Goal: Navigation & Orientation: Find specific page/section

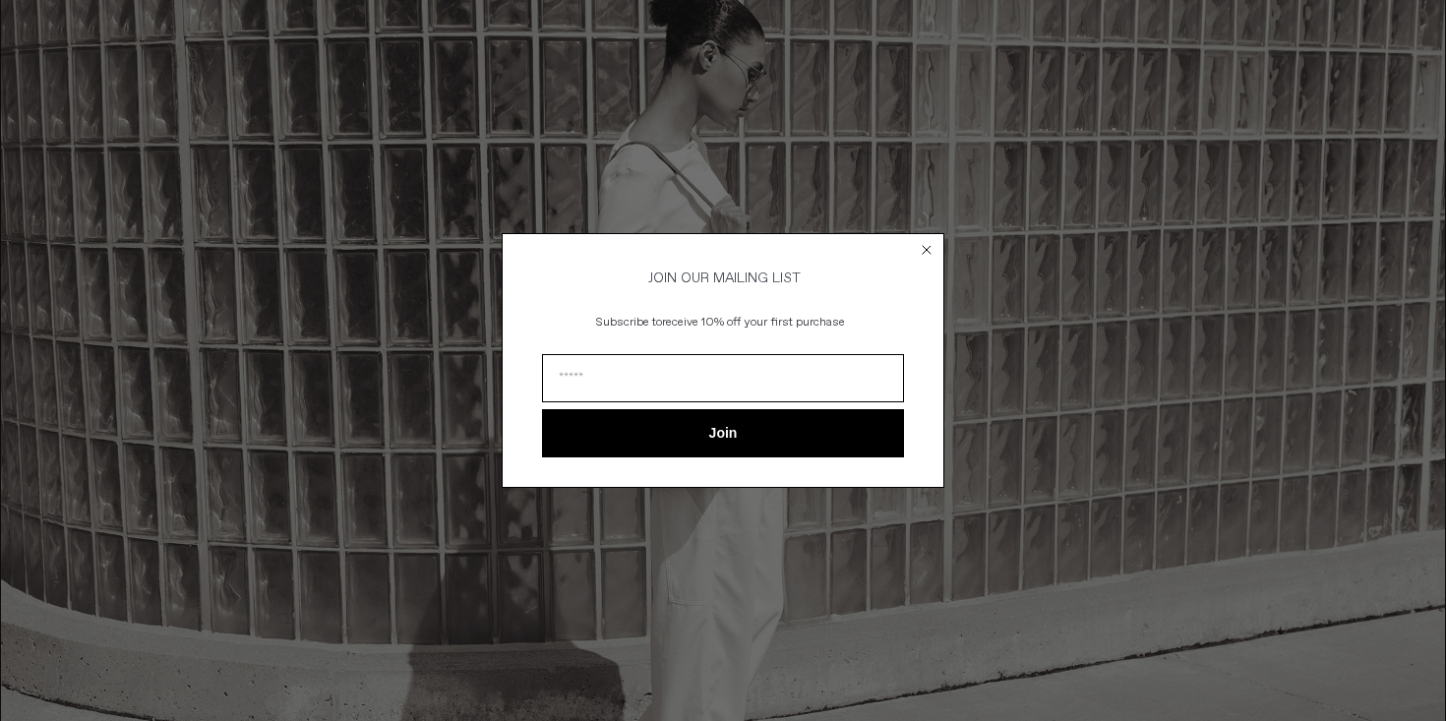
scroll to position [910, 0]
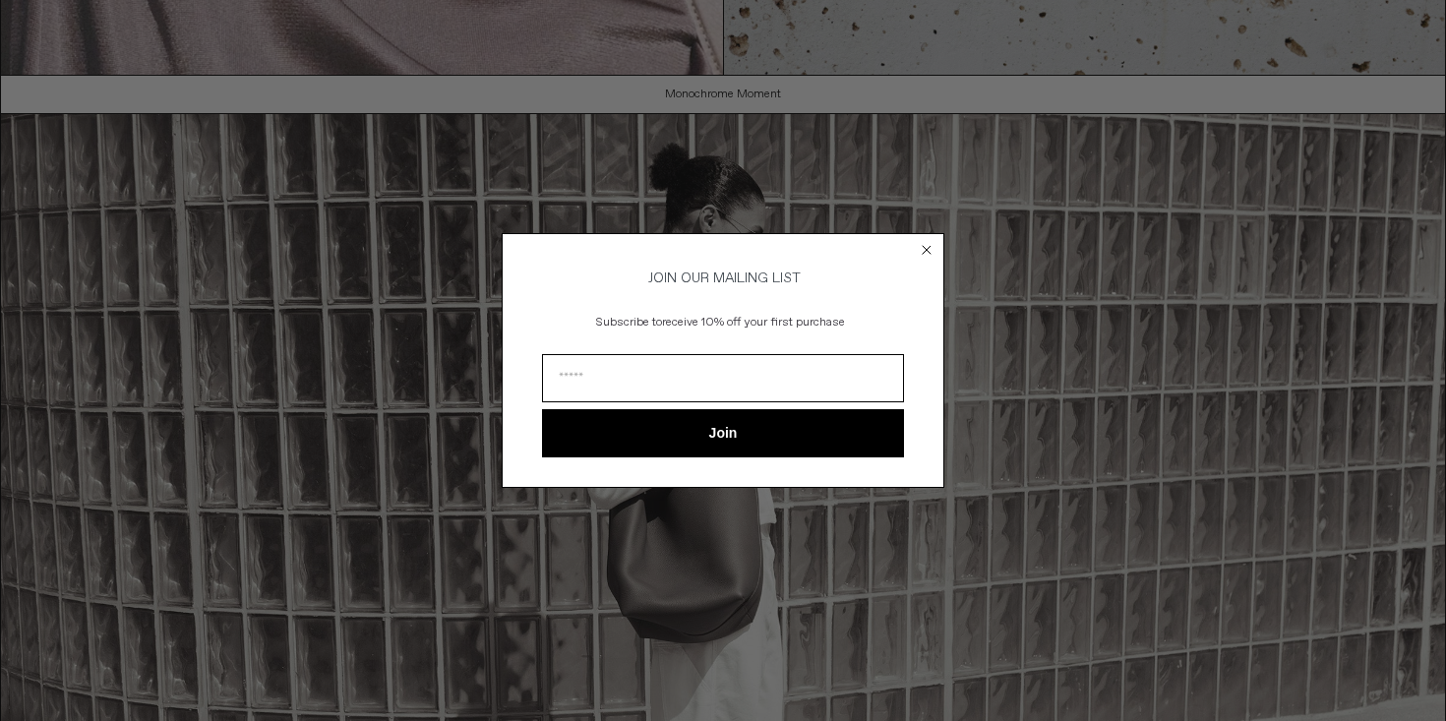
click at [928, 243] on circle "Close dialog" at bounding box center [927, 250] width 19 height 19
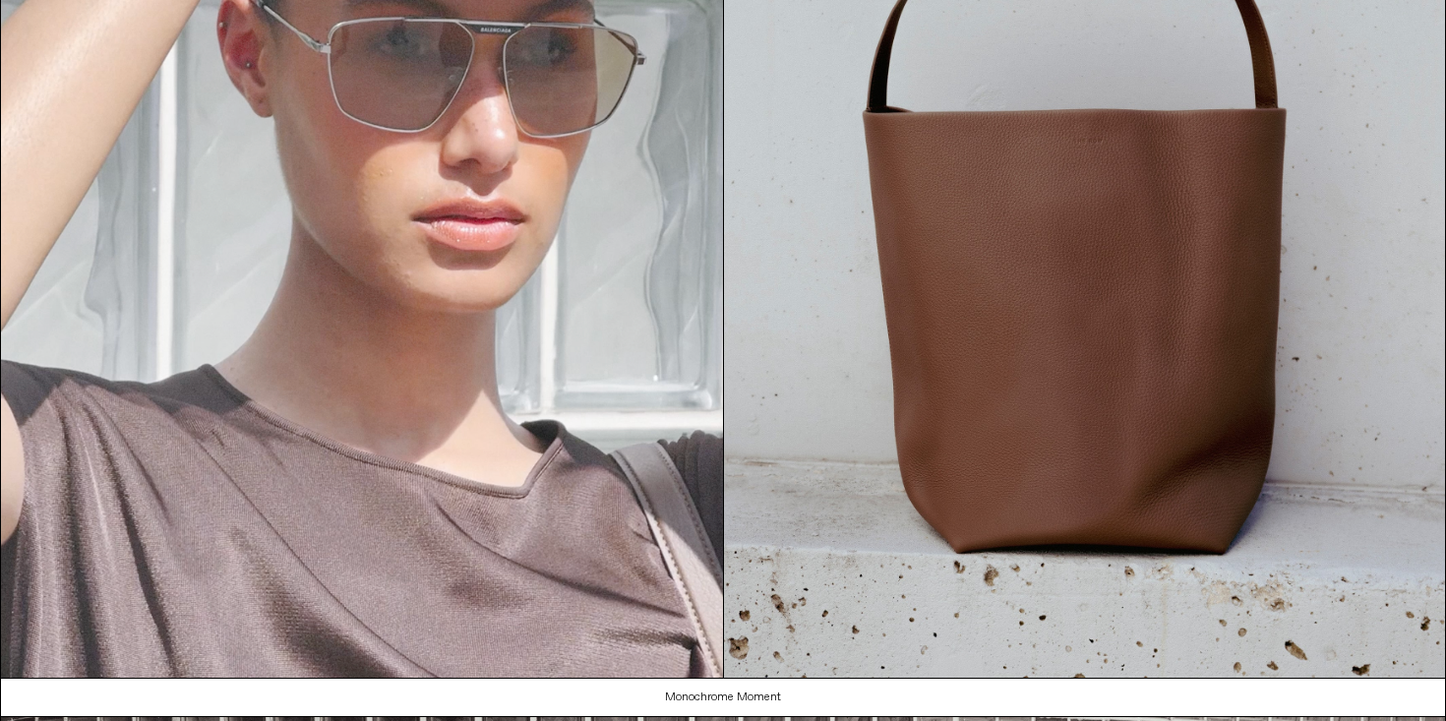
scroll to position [0, 0]
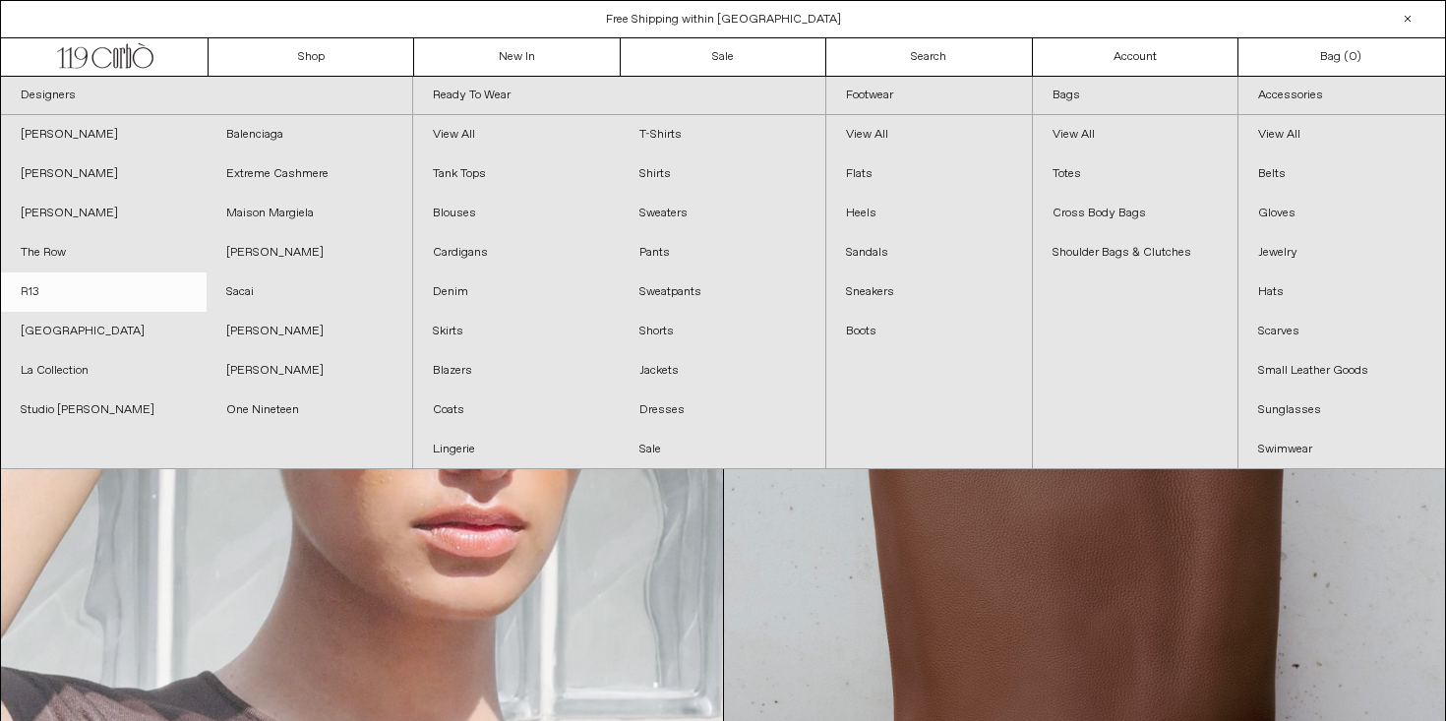
click at [61, 291] on link "R13" at bounding box center [104, 292] width 206 height 39
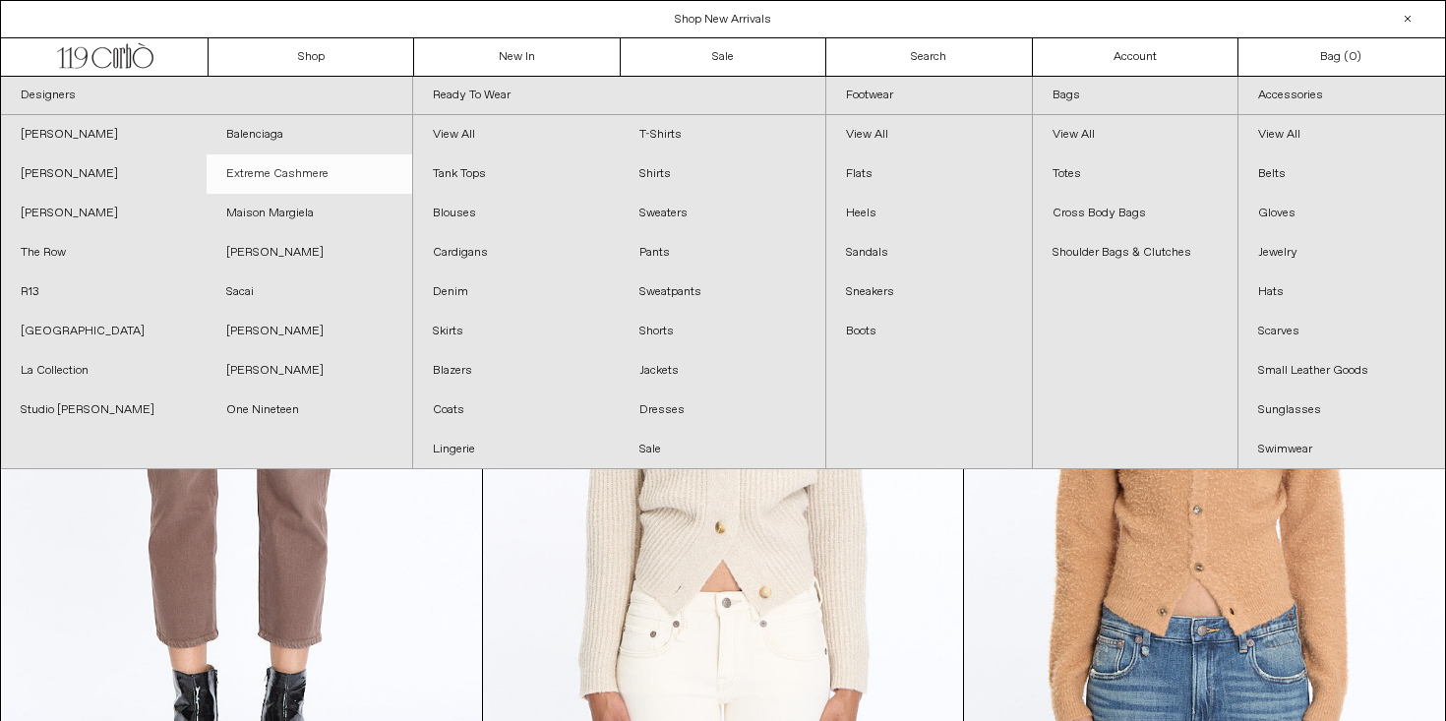
click at [262, 167] on link "Extreme Cashmere" at bounding box center [310, 173] width 206 height 39
